Goal: Information Seeking & Learning: Check status

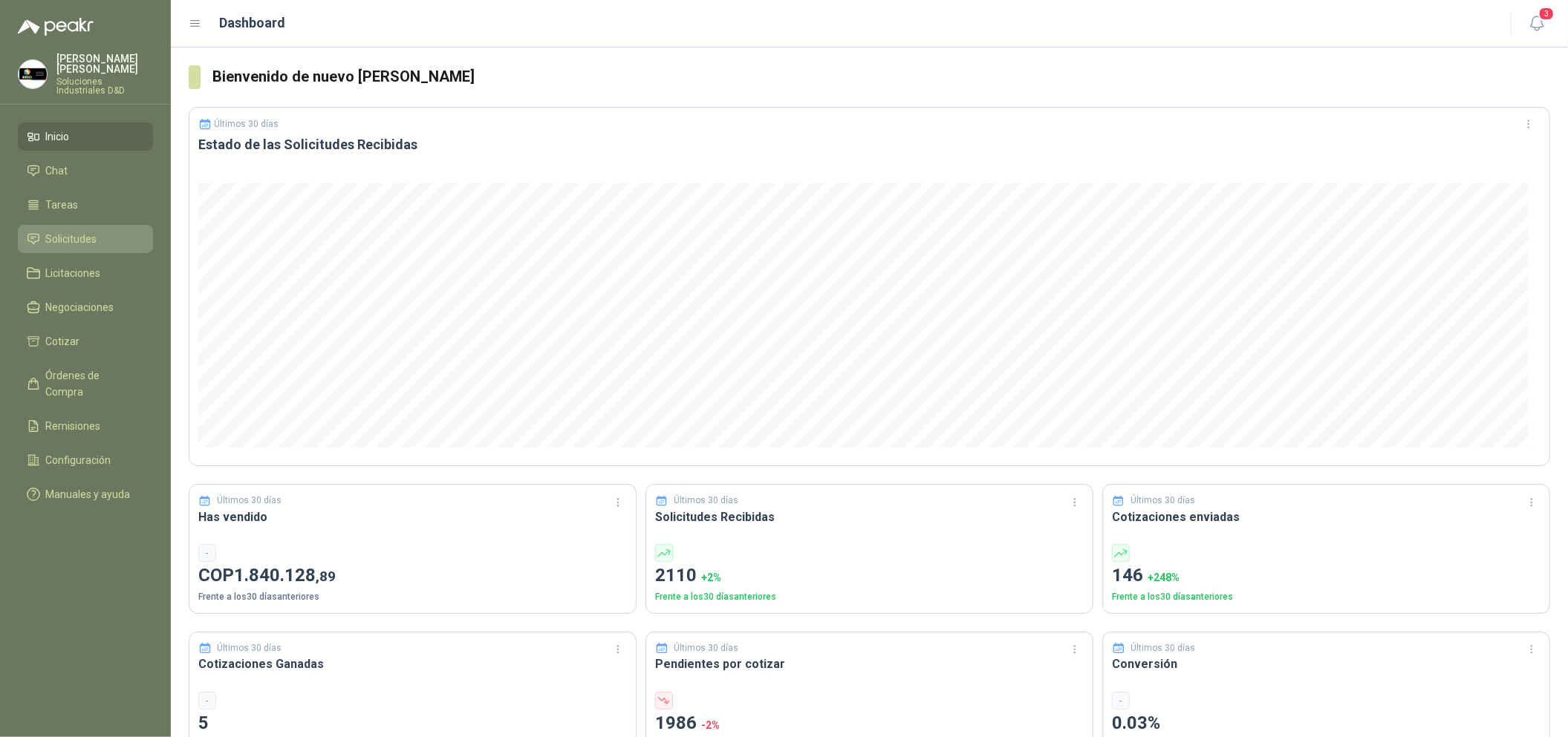
click at [134, 232] on li "Solicitudes" at bounding box center [85, 238] width 117 height 16
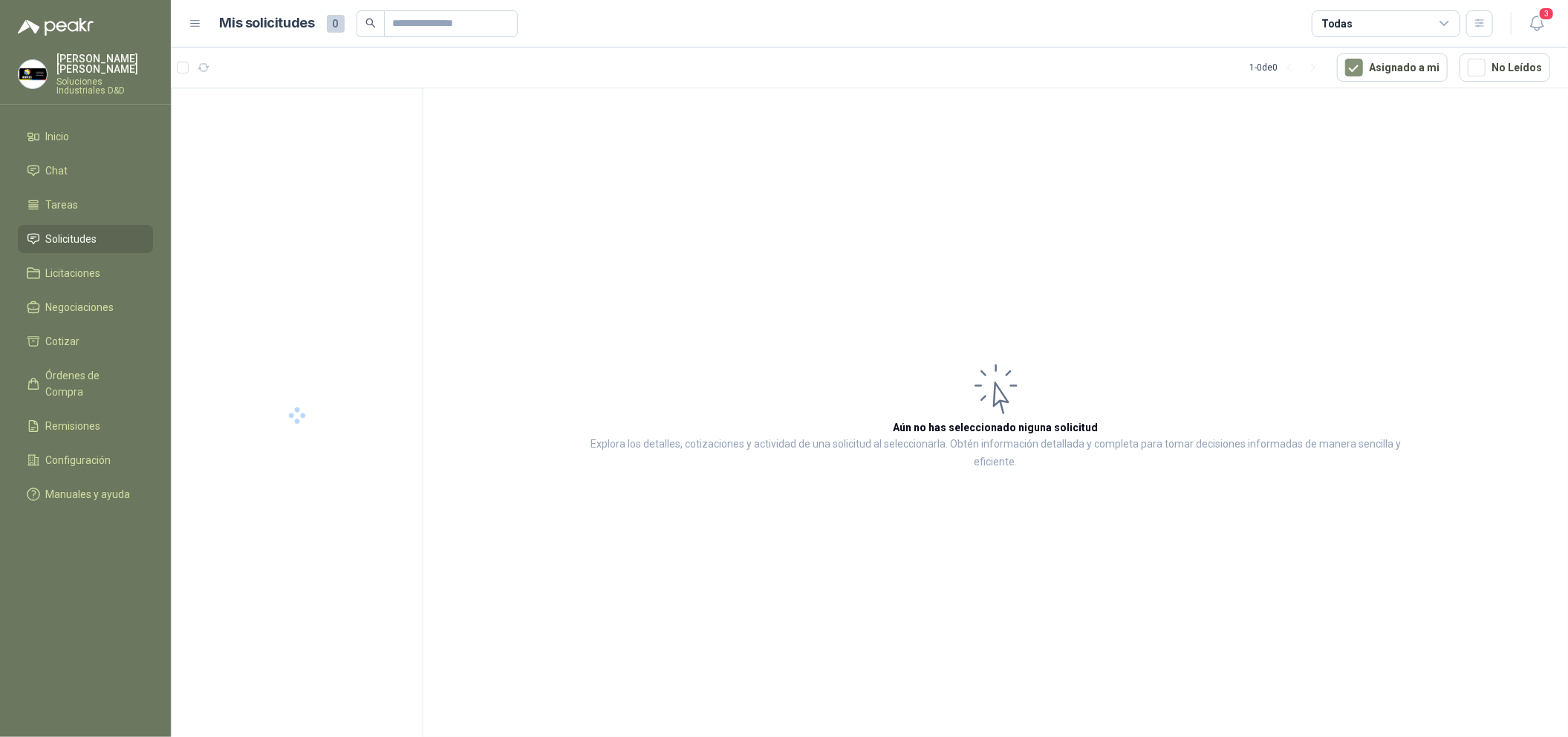
click at [134, 231] on li "Solicitudes" at bounding box center [85, 238] width 117 height 16
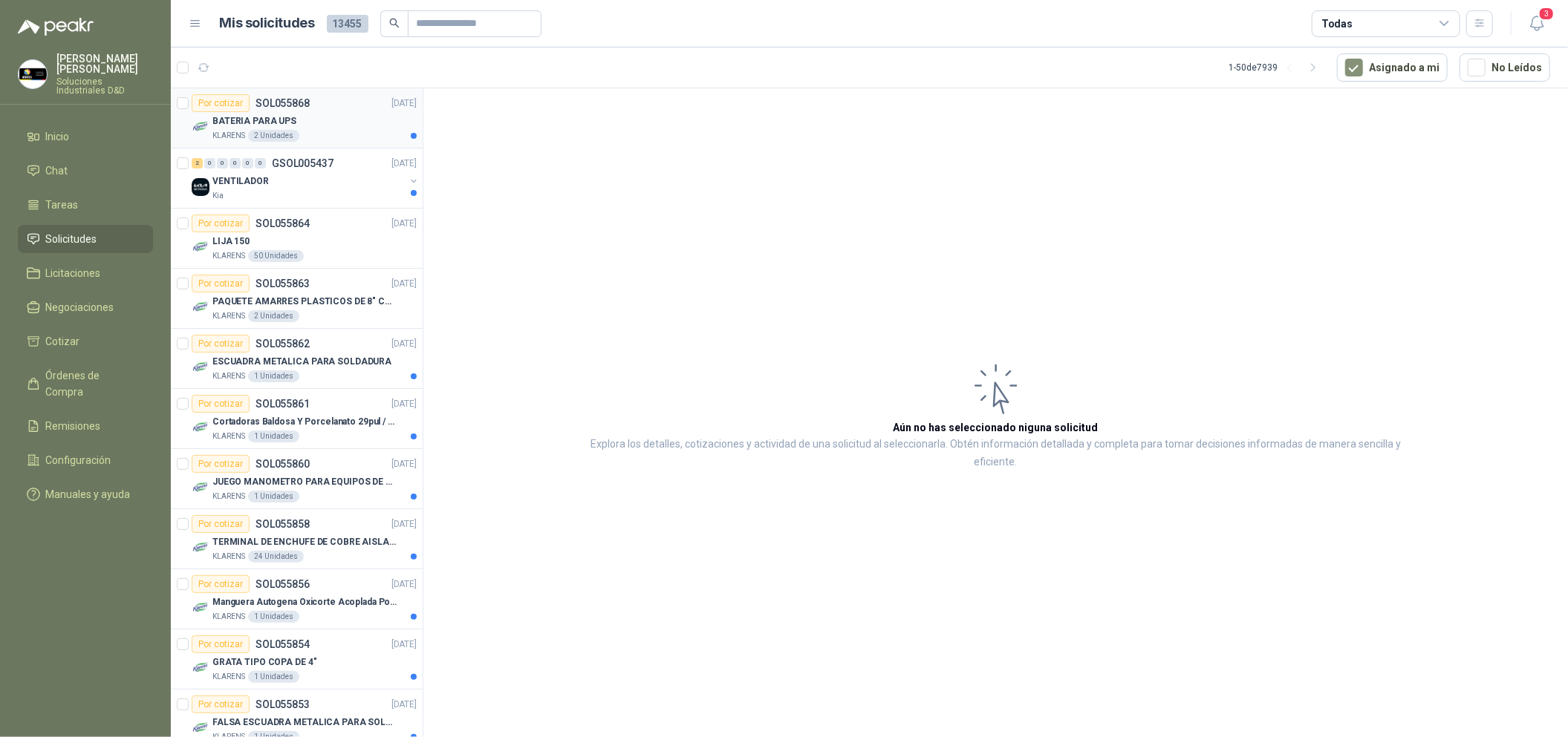
click at [349, 145] on article "Por cotizar SOL055868 [DATE] BATERIA PARA UPS KLARENS 2 Unidades" at bounding box center [296, 119] width 252 height 60
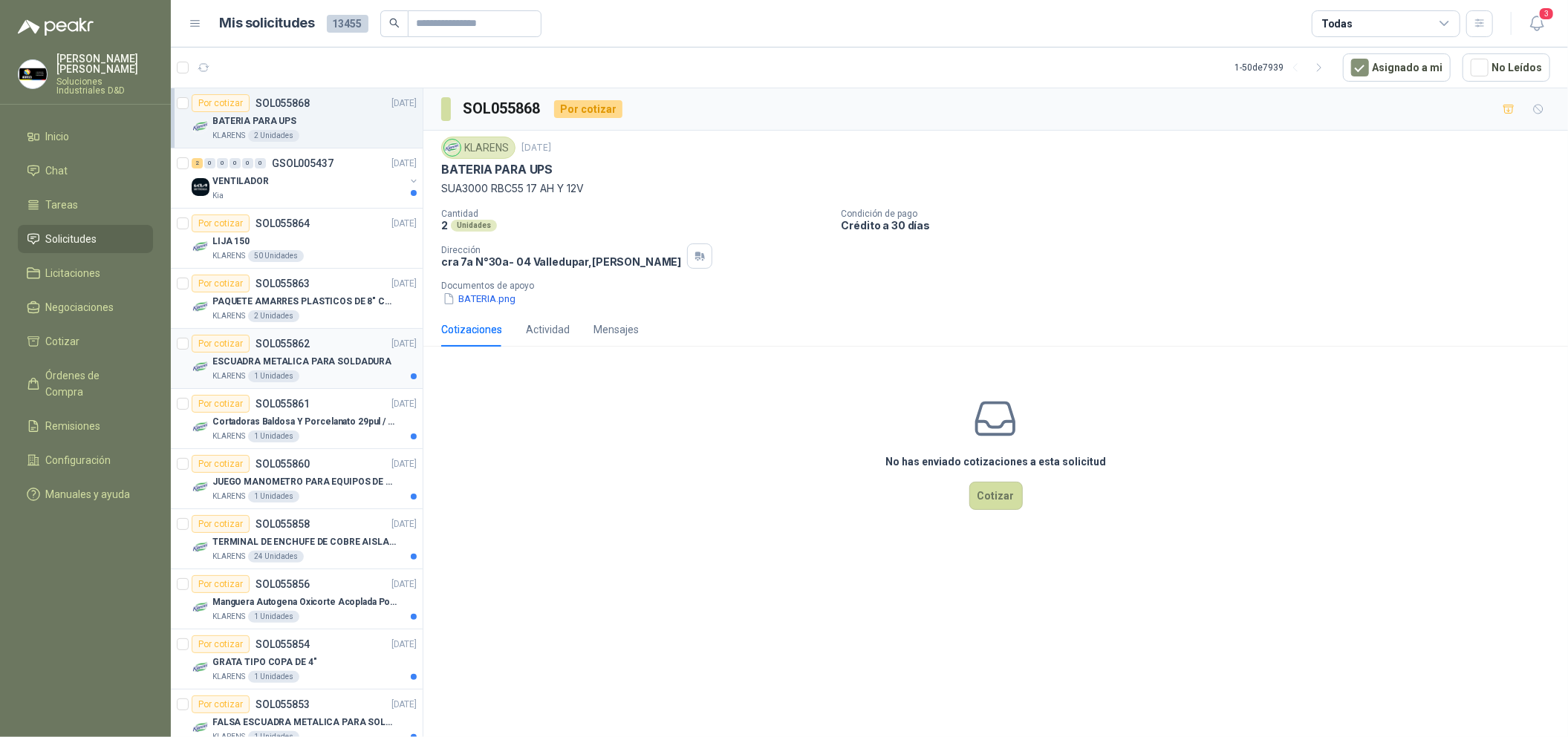
click at [338, 355] on p "ESCUADRA METALICA PARA SOLDADURA" at bounding box center [302, 362] width 179 height 14
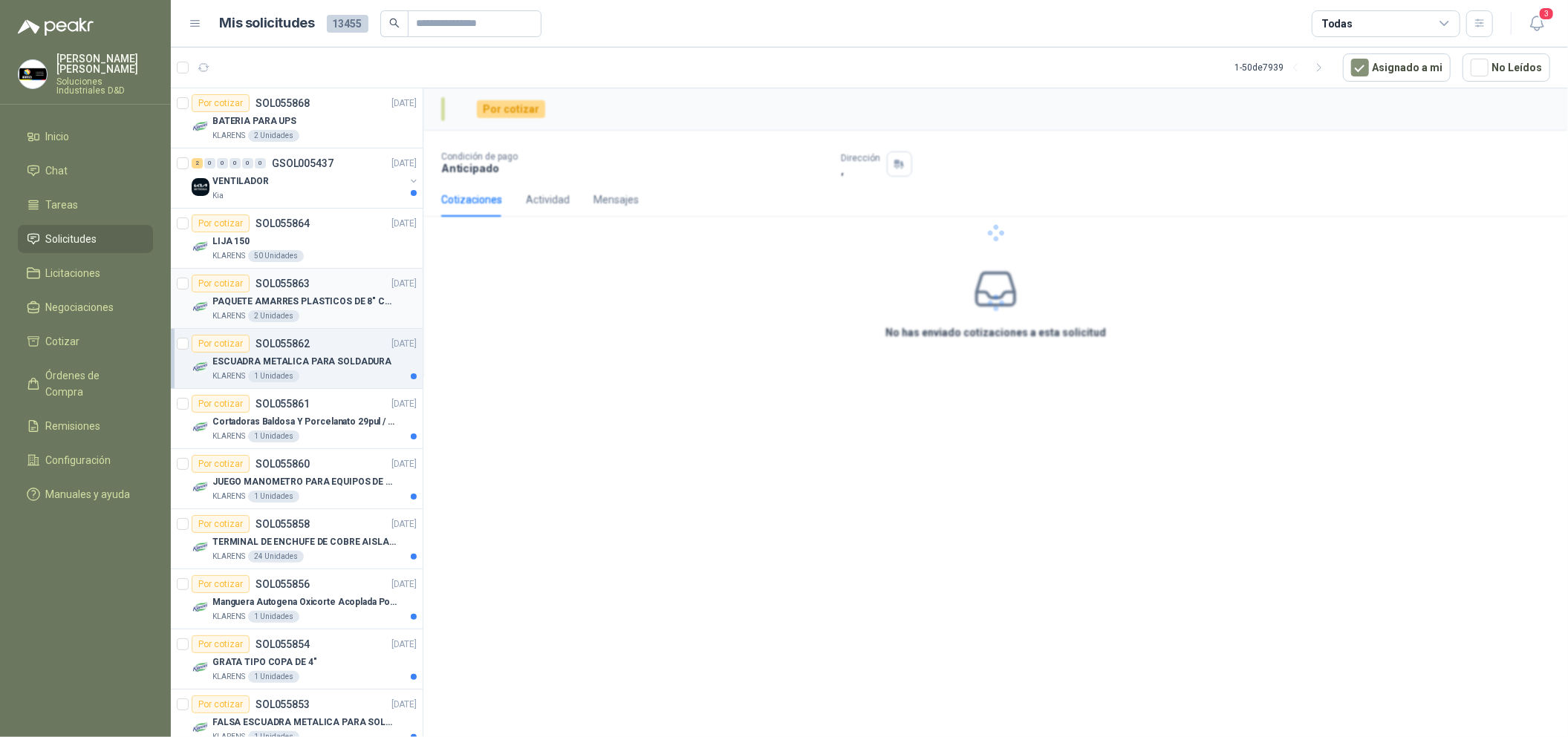
click at [344, 309] on div "PAQUETE AMARRES PLASTICOS DE 8" COLOR NEGRO" at bounding box center [314, 301] width 205 height 18
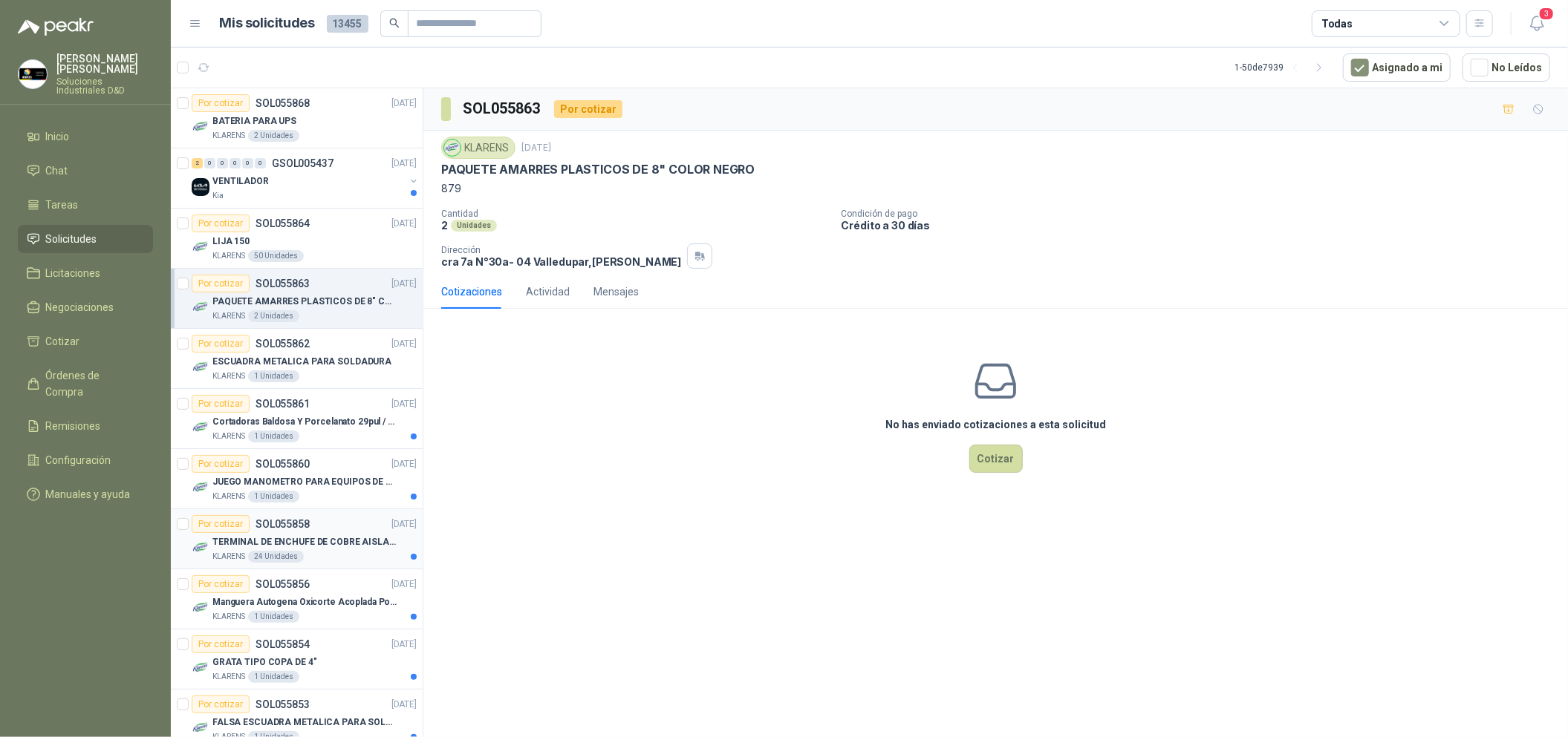
click at [322, 540] on p "TERMINAL DE ENCHUFE DE COBRE AISLADO PARA 12AWG" at bounding box center [305, 542] width 185 height 14
